Goal: Information Seeking & Learning: Learn about a topic

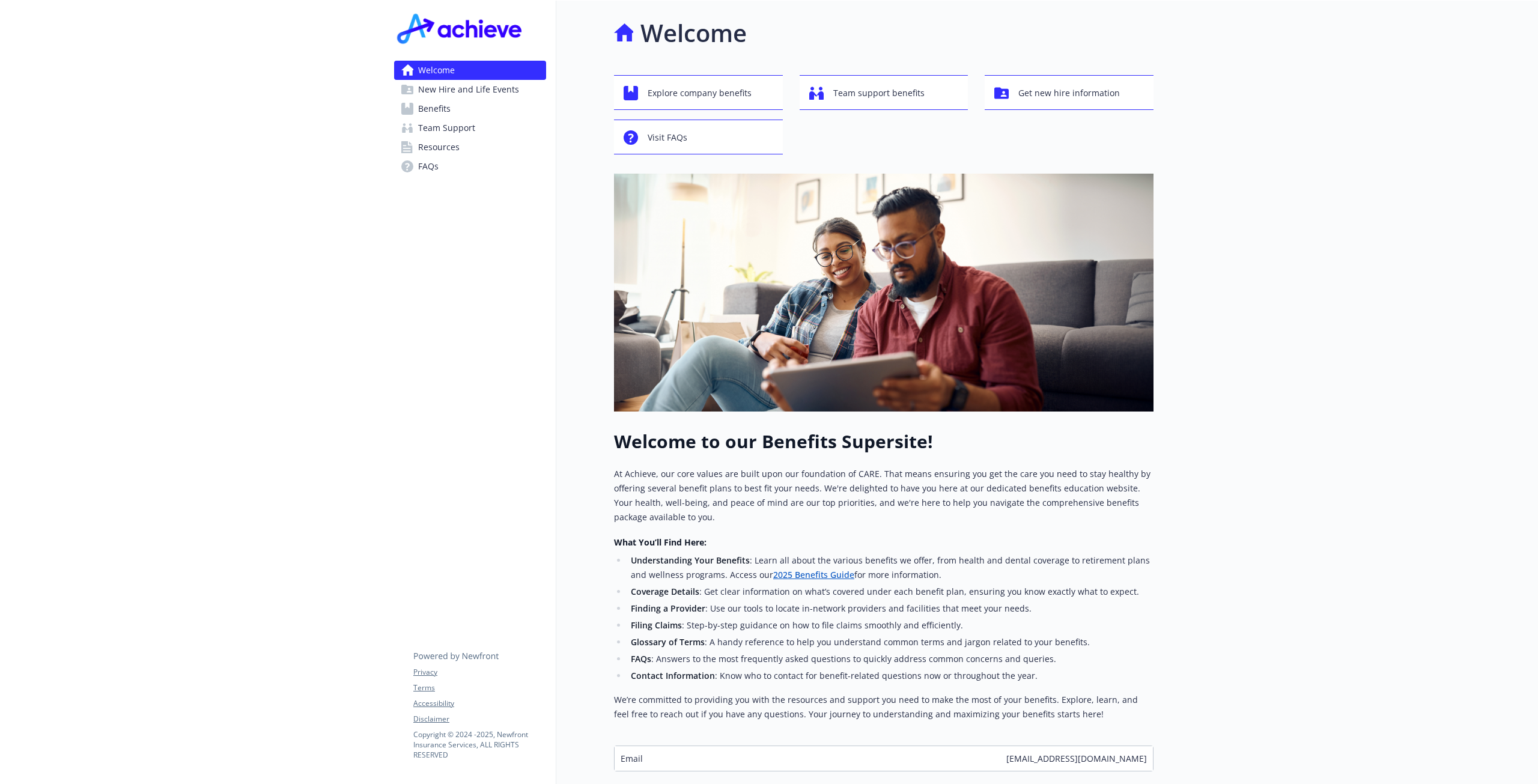
click at [432, 107] on span "Benefits" at bounding box center [434, 108] width 32 height 19
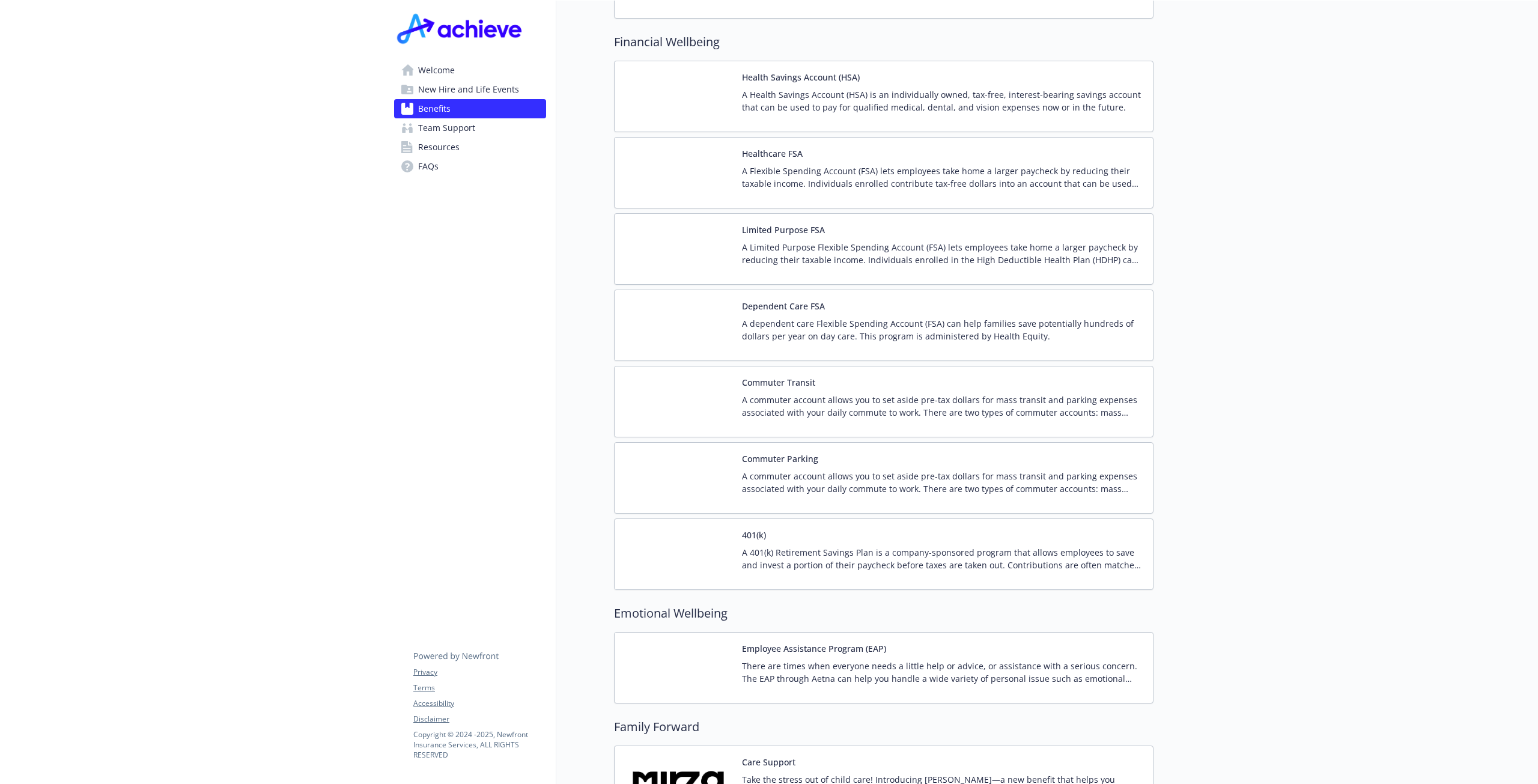
scroll to position [1863, 0]
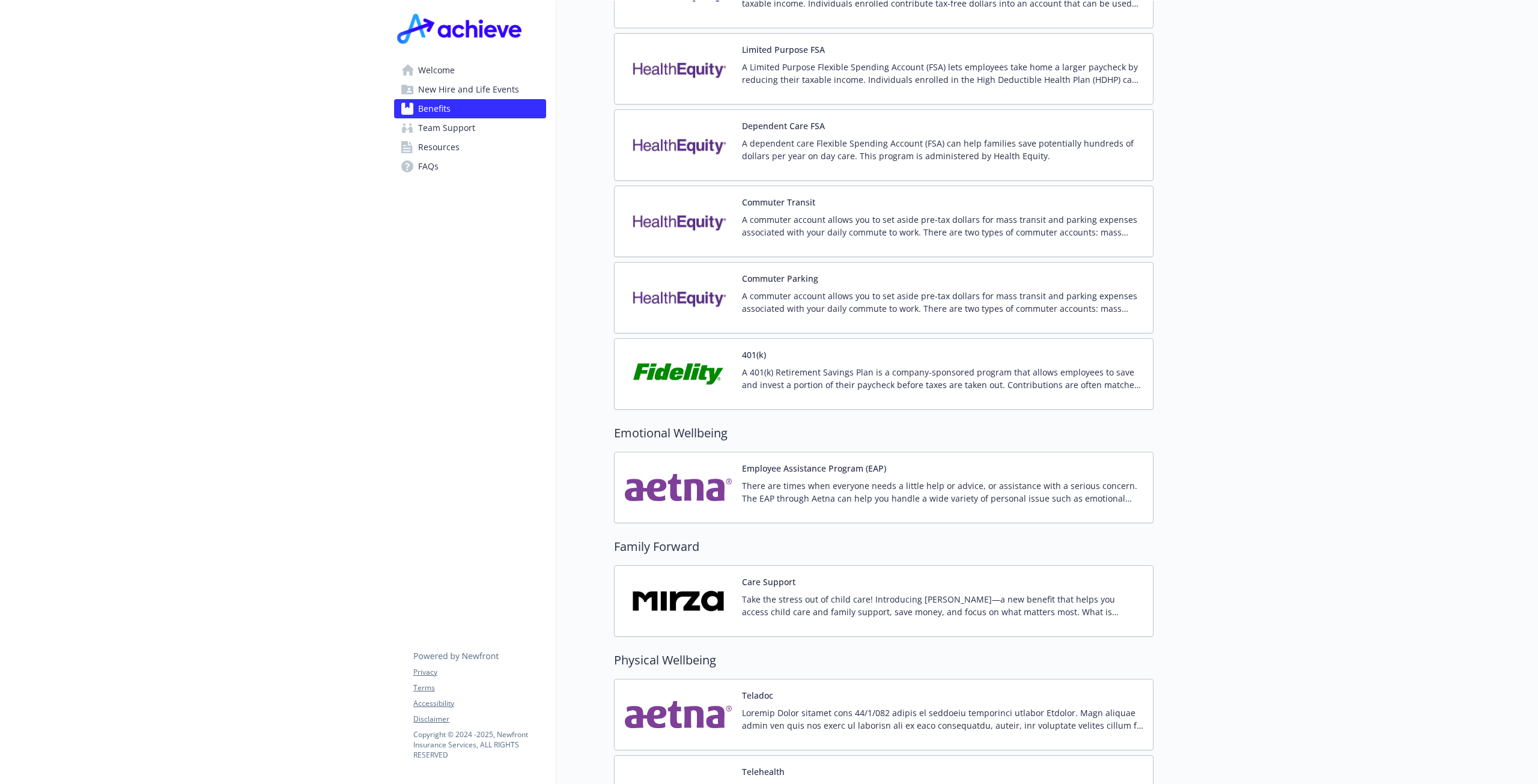
click at [757, 349] on button "401(k)" at bounding box center [754, 354] width 24 height 13
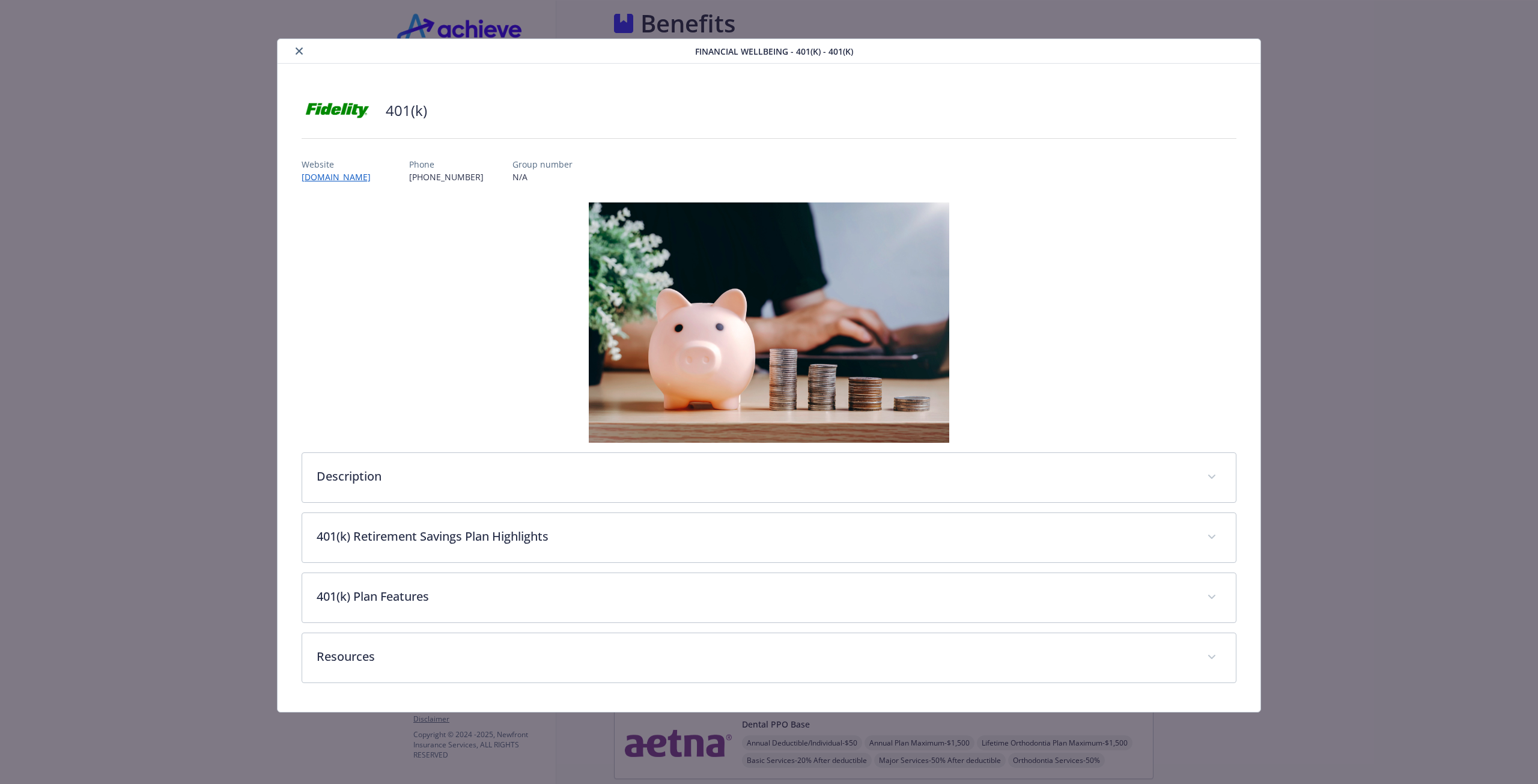
scroll to position [1863, 0]
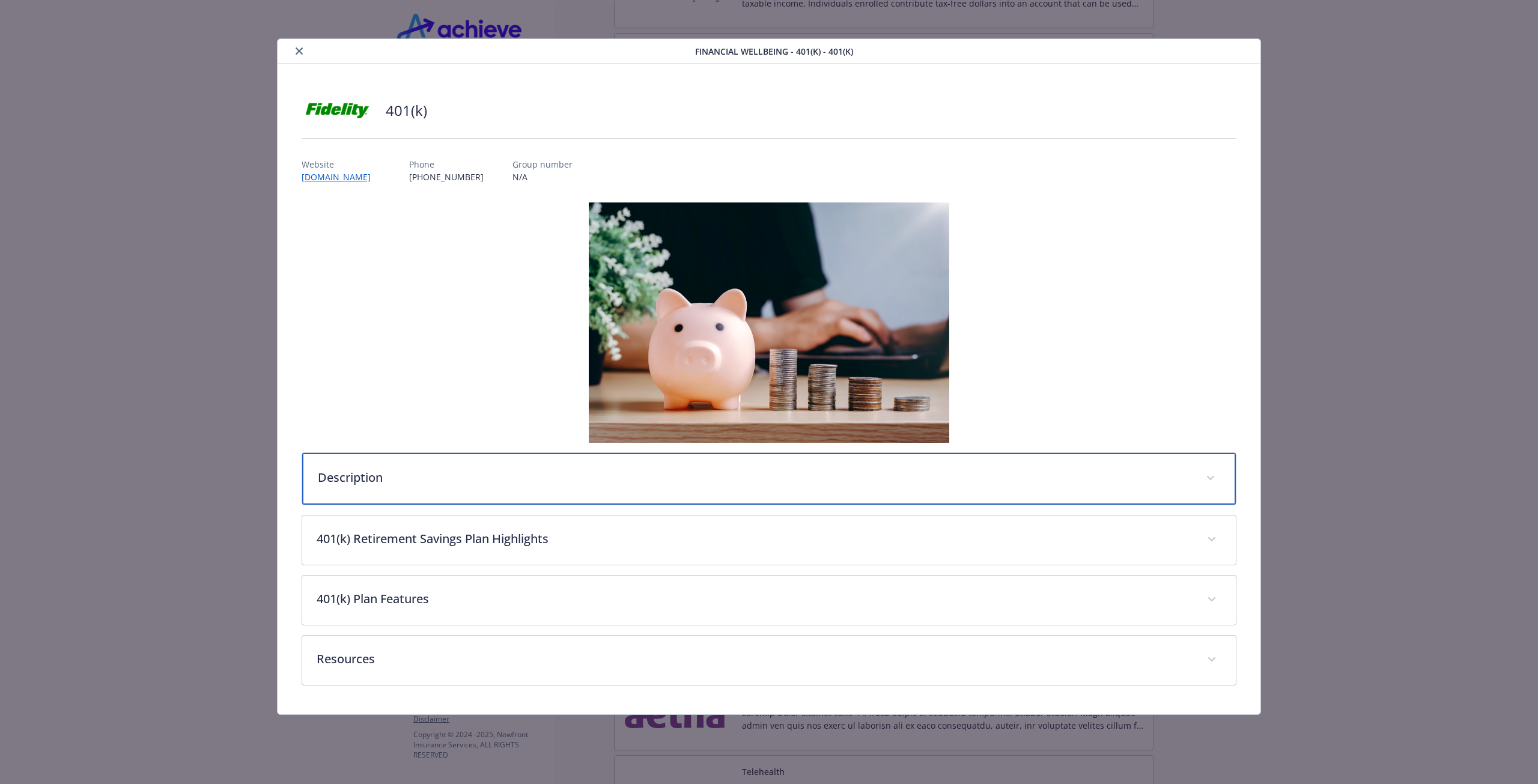
click at [362, 483] on p "Description" at bounding box center [755, 477] width 874 height 18
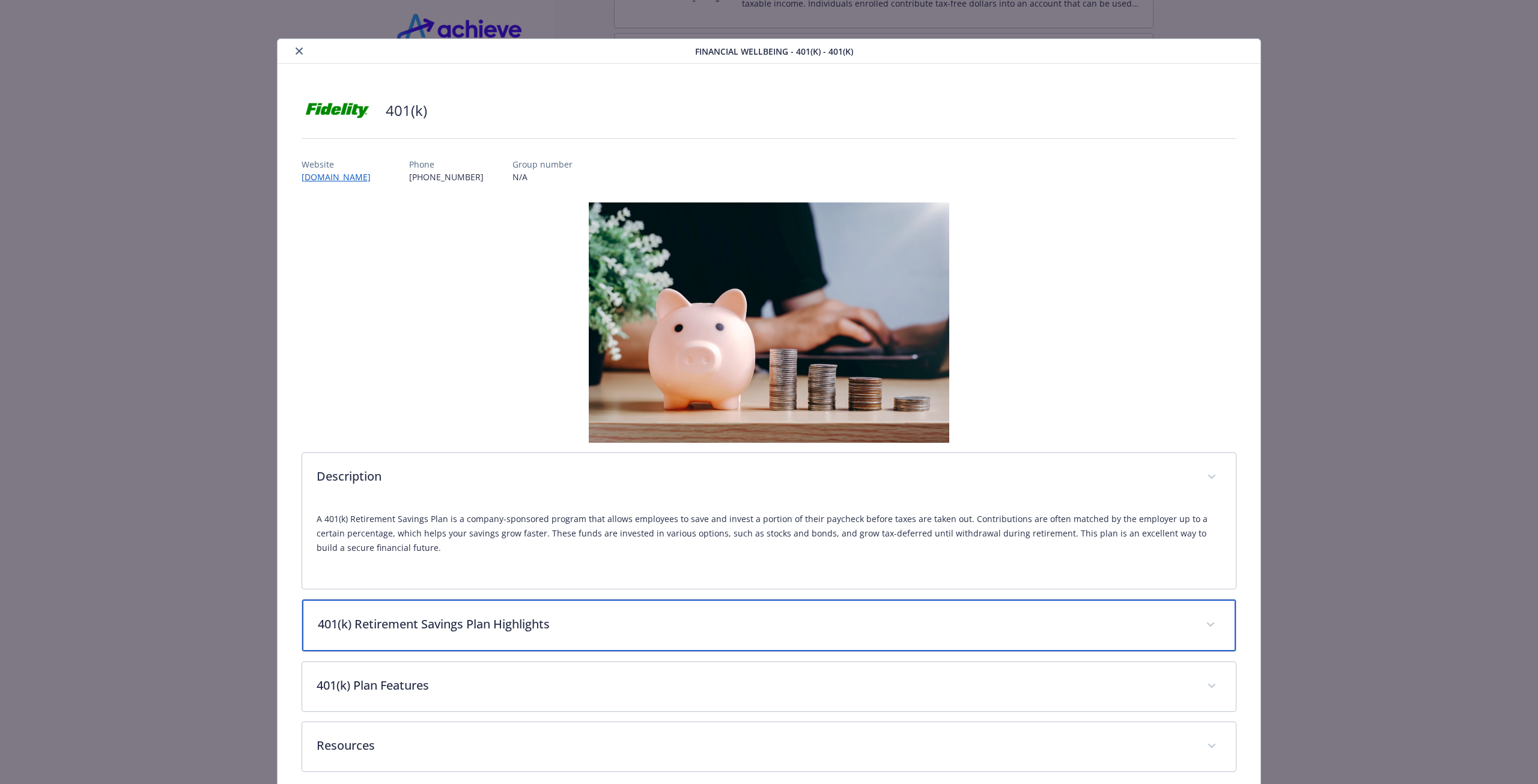
click at [448, 636] on div "401(k) Retirement Savings Plan Highlights" at bounding box center [769, 624] width 934 height 51
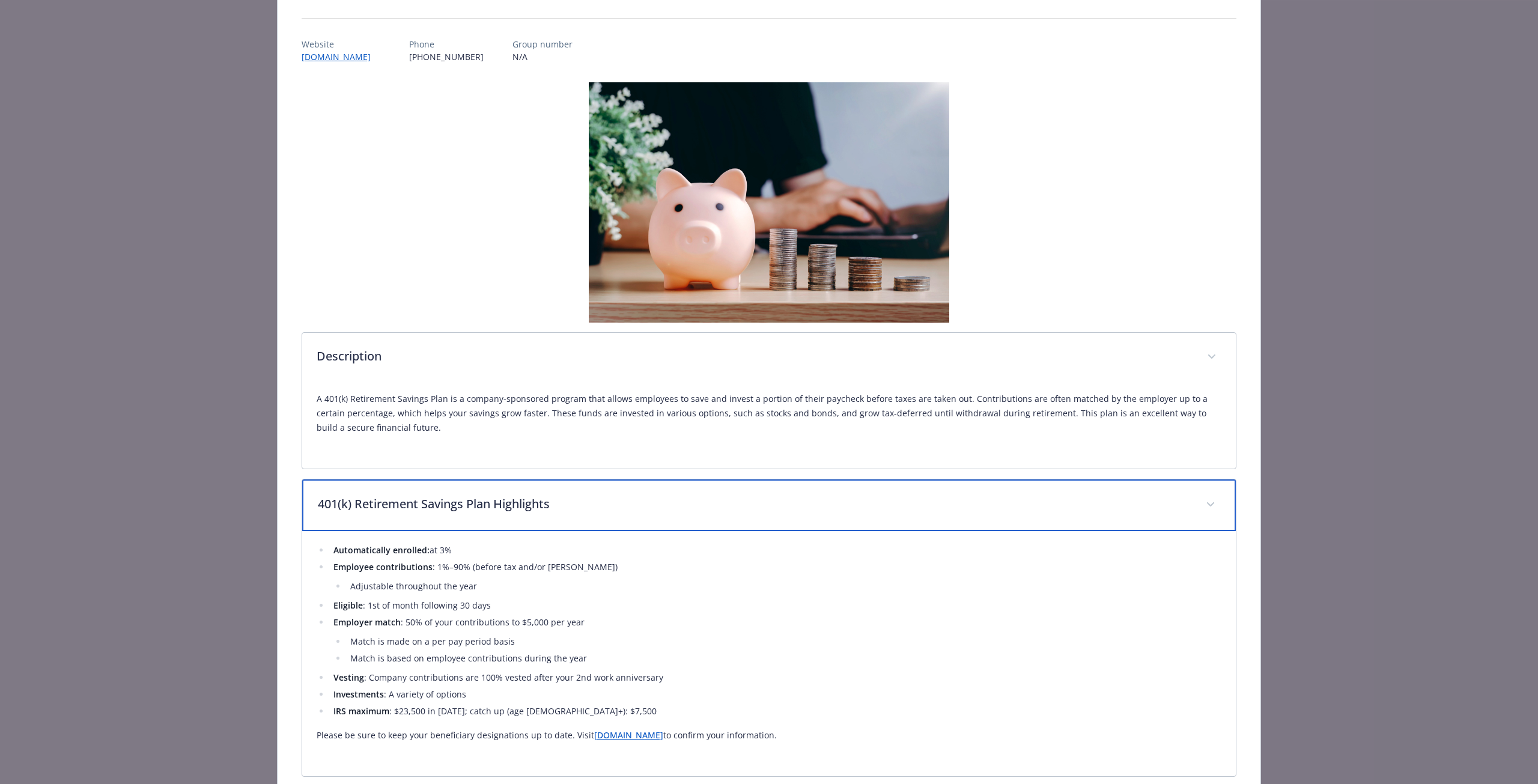
scroll to position [181, 0]
